Goal: Obtain resource: Download file/media

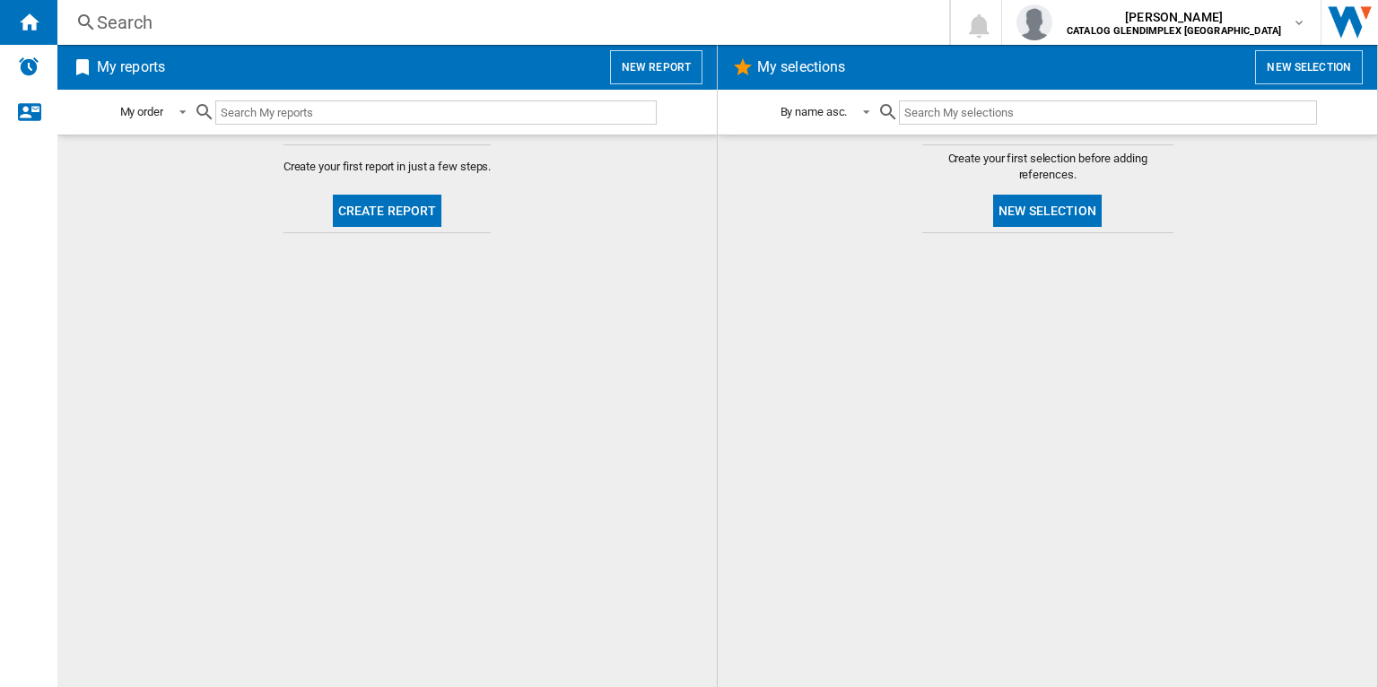
click at [656, 73] on button "New report" at bounding box center [656, 67] width 92 height 34
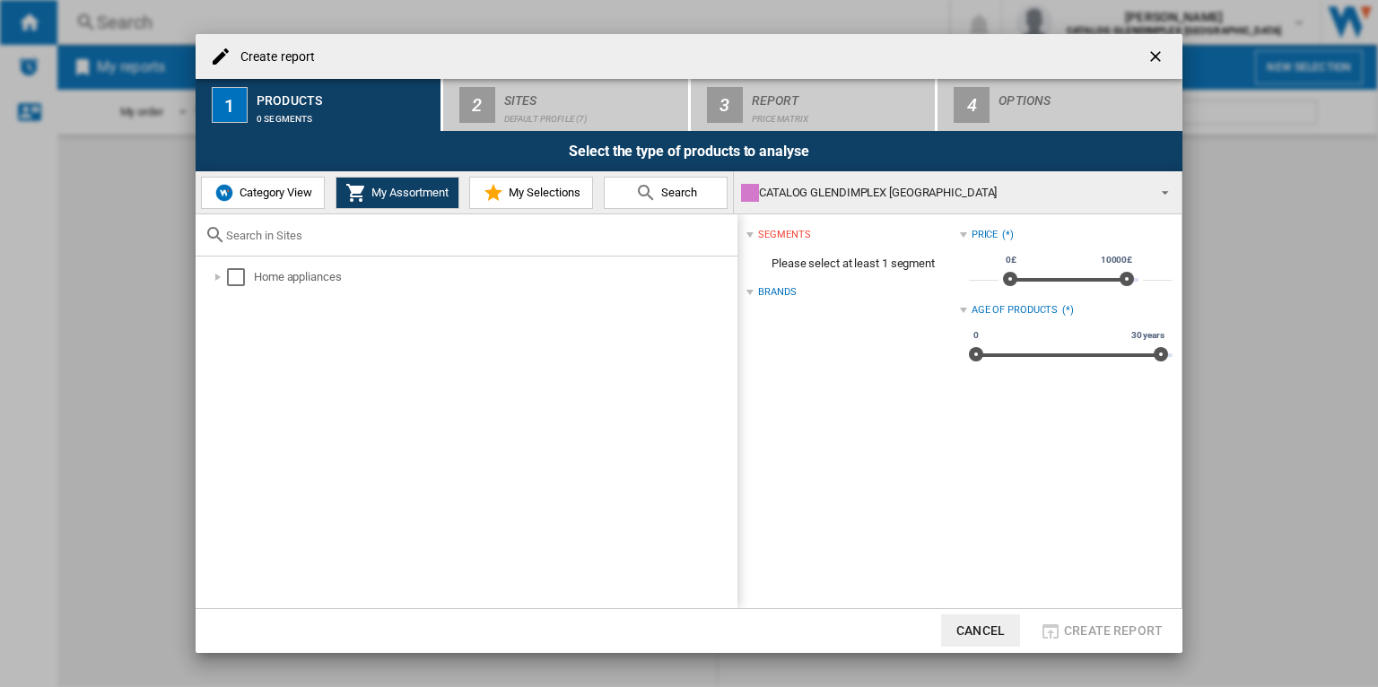
click at [1156, 54] on ng-md-icon "getI18NText('BUTTONS.CLOSE_DIALOG')" at bounding box center [1158, 59] width 22 height 22
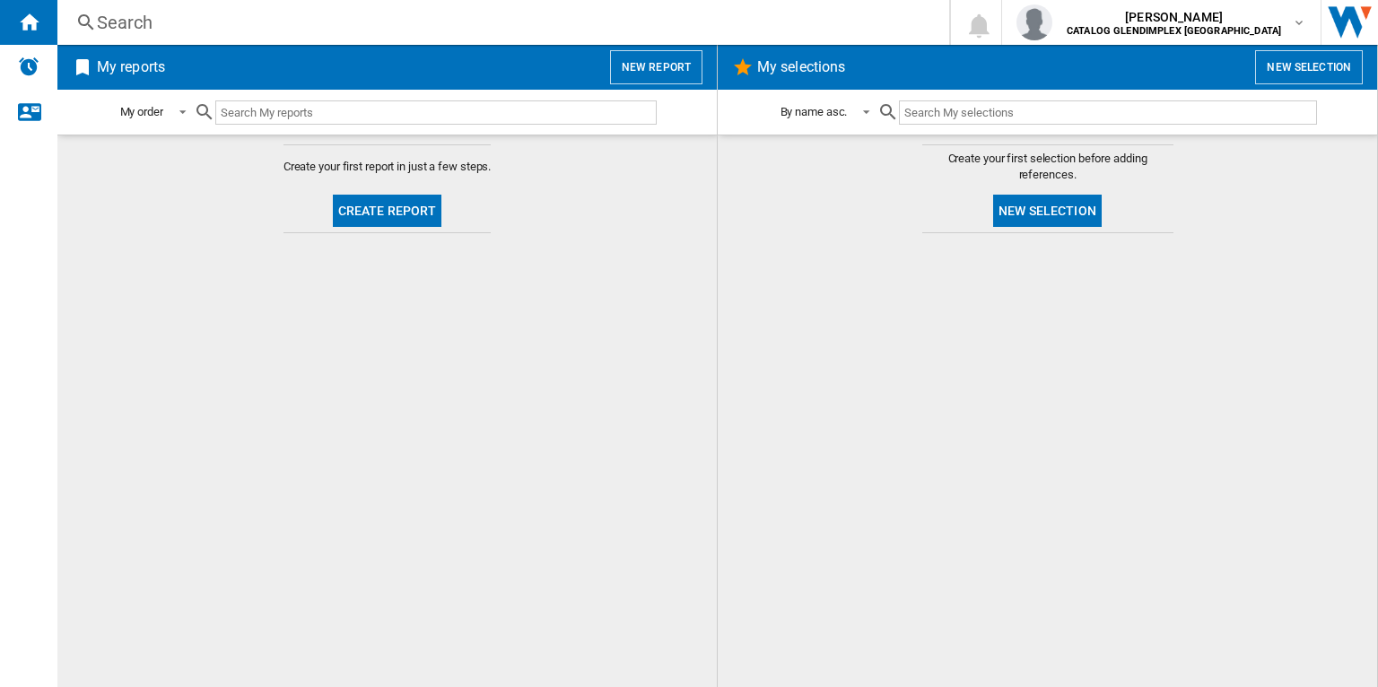
click at [660, 70] on button "New report" at bounding box center [656, 67] width 92 height 34
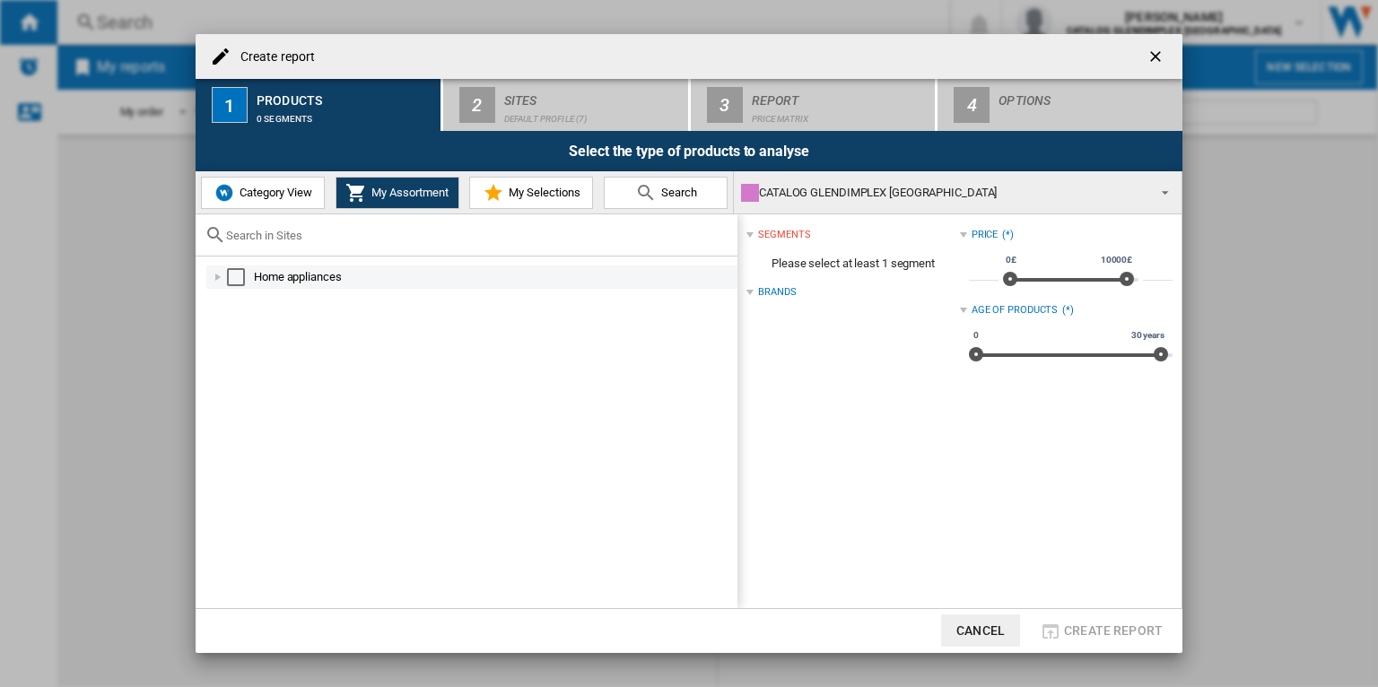
click at [235, 275] on div "Select" at bounding box center [236, 277] width 18 height 18
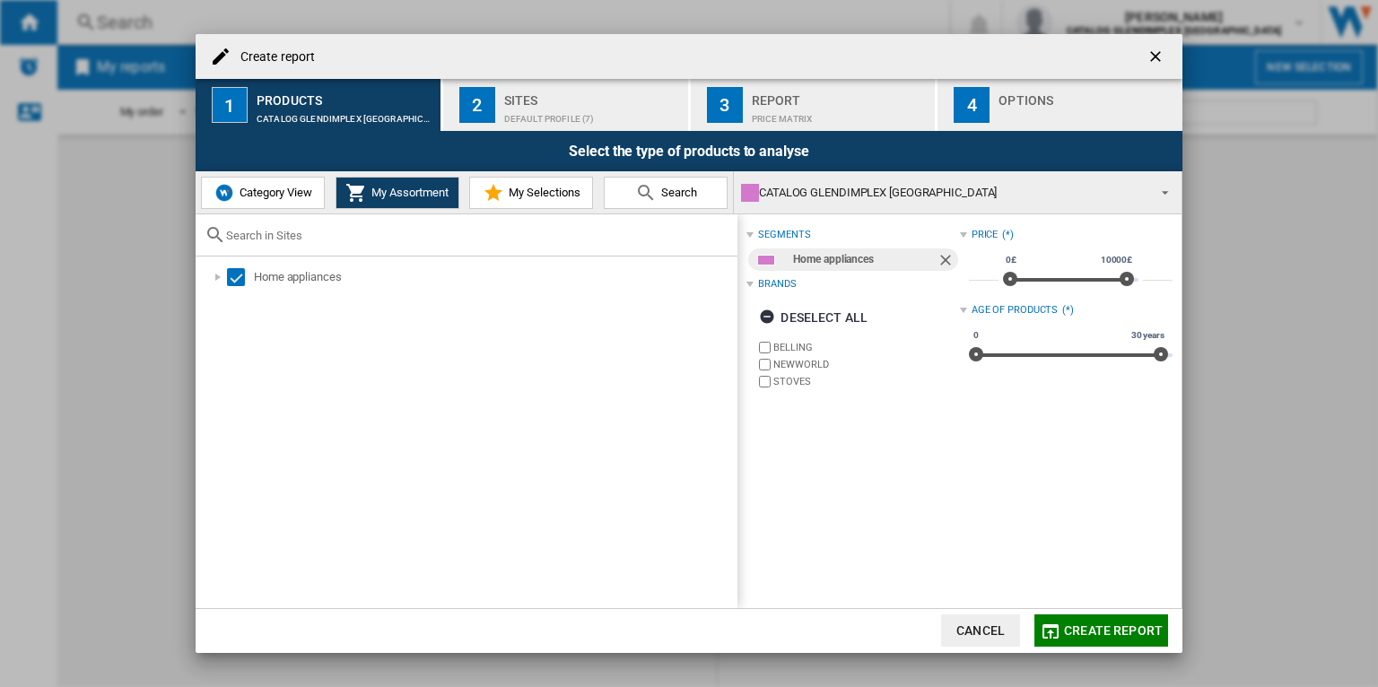
click at [591, 111] on div "Default profile (7)" at bounding box center [592, 114] width 177 height 19
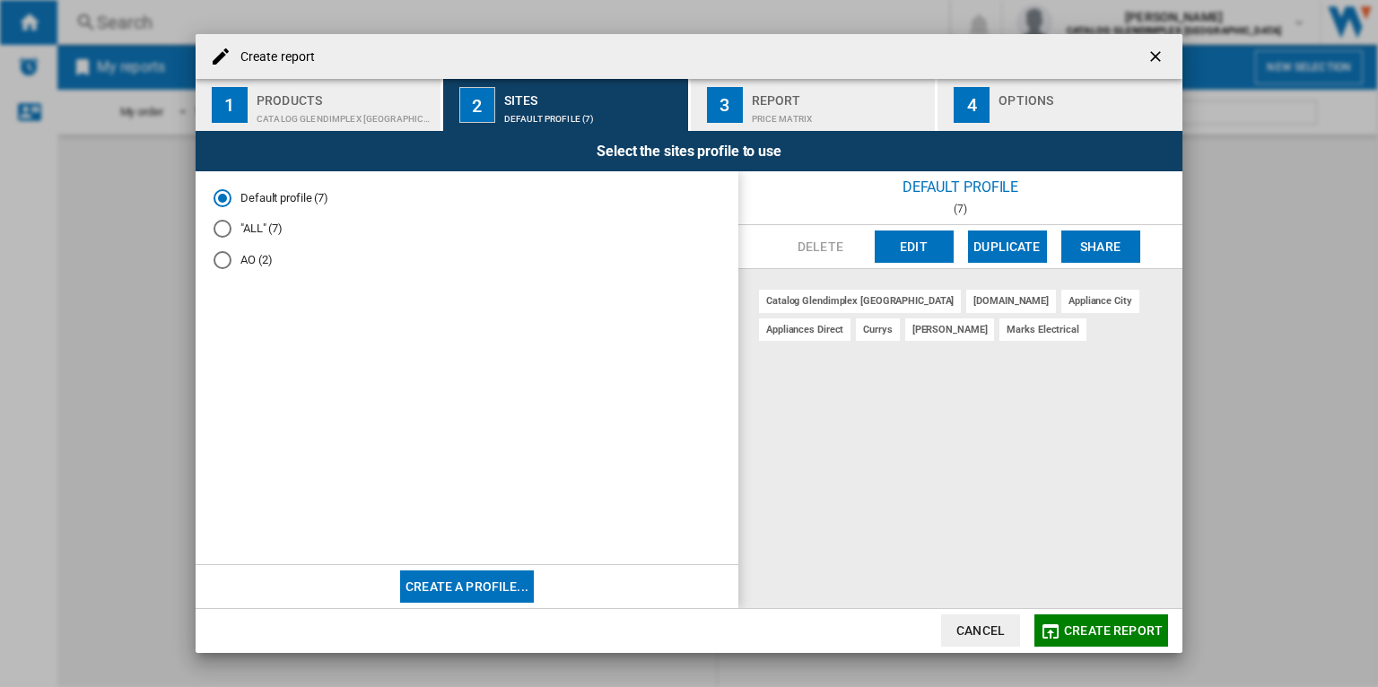
click at [1117, 631] on span "Create report" at bounding box center [1113, 631] width 99 height 14
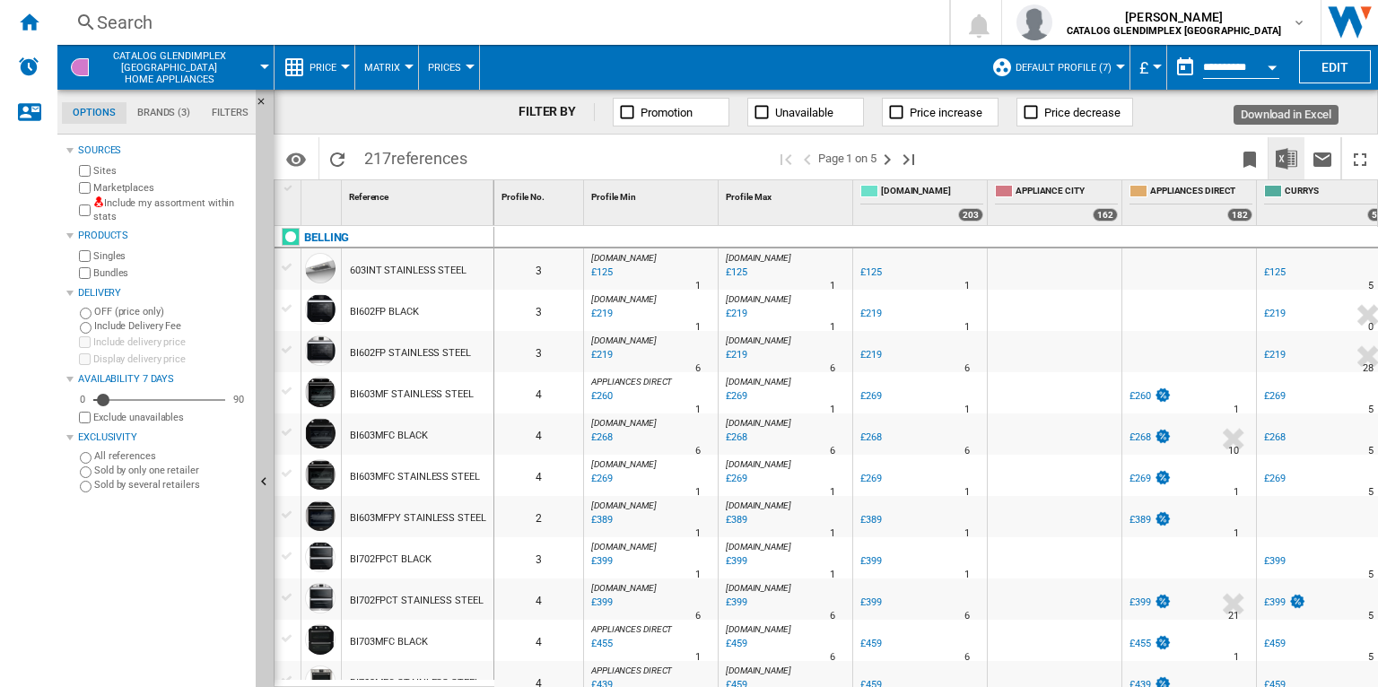
click at [1289, 143] on button "Download in Excel" at bounding box center [1287, 158] width 36 height 42
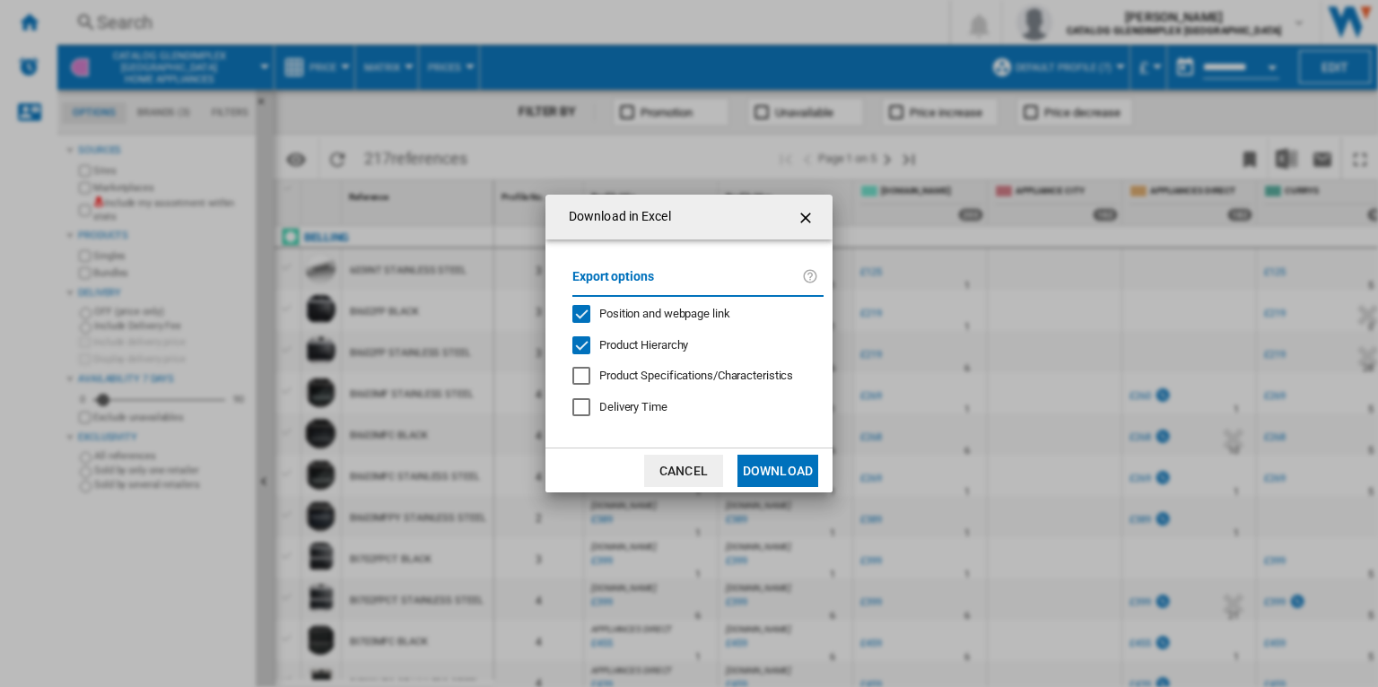
click at [708, 313] on span "Position and webpage link" at bounding box center [664, 313] width 131 height 13
click at [677, 356] on div "Export options Position and webpage link Product Hierarchy Product Specificatio…" at bounding box center [698, 344] width 269 height 173
click at [677, 347] on span "Product Hierarchy" at bounding box center [643, 344] width 89 height 13
click at [790, 468] on button "Download" at bounding box center [778, 471] width 81 height 32
